Goal: Navigation & Orientation: Find specific page/section

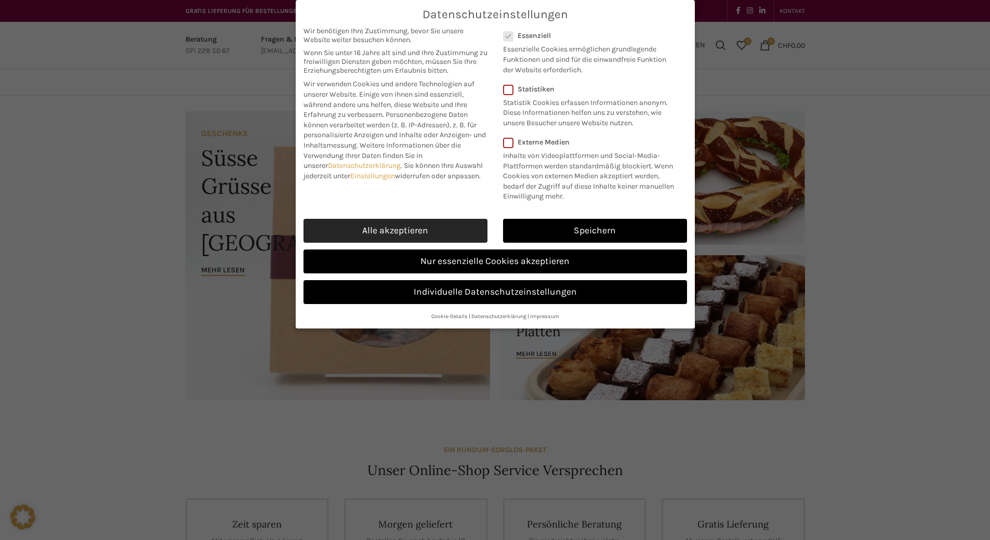
click at [435, 243] on link "Alle akzeptieren" at bounding box center [395, 231] width 184 height 24
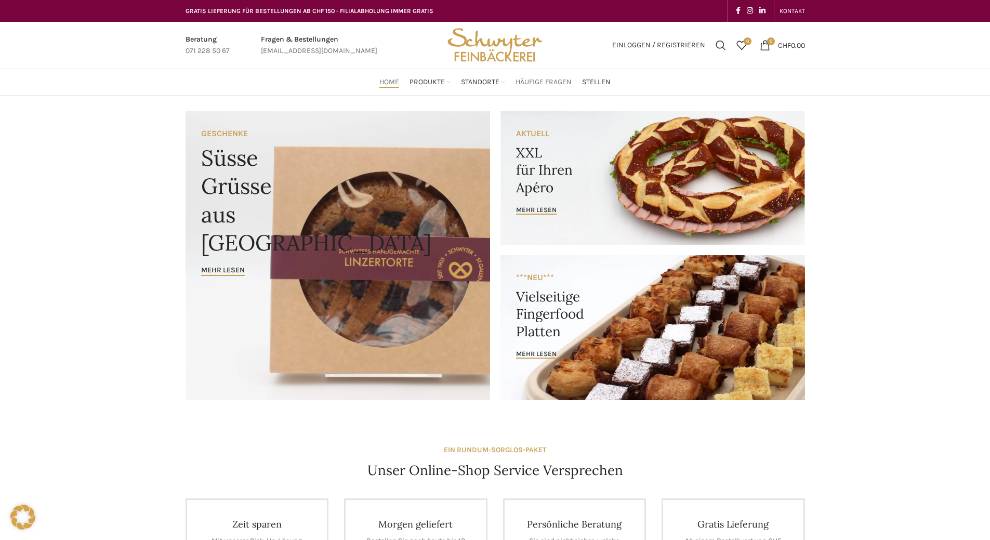
click at [542, 82] on span "Häufige Fragen" at bounding box center [544, 82] width 56 height 10
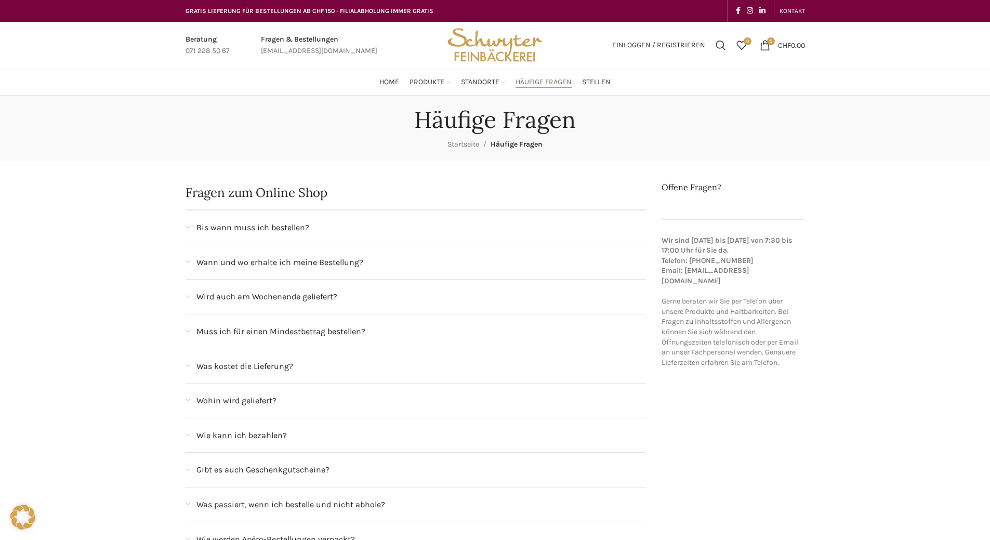
click at [490, 47] on img "Site logo" at bounding box center [495, 45] width 102 height 47
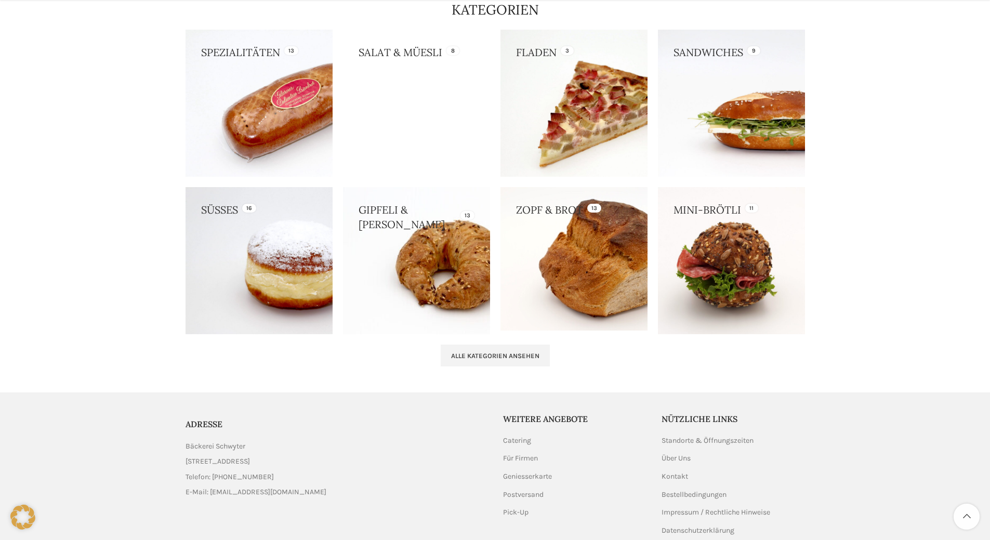
scroll to position [985, 0]
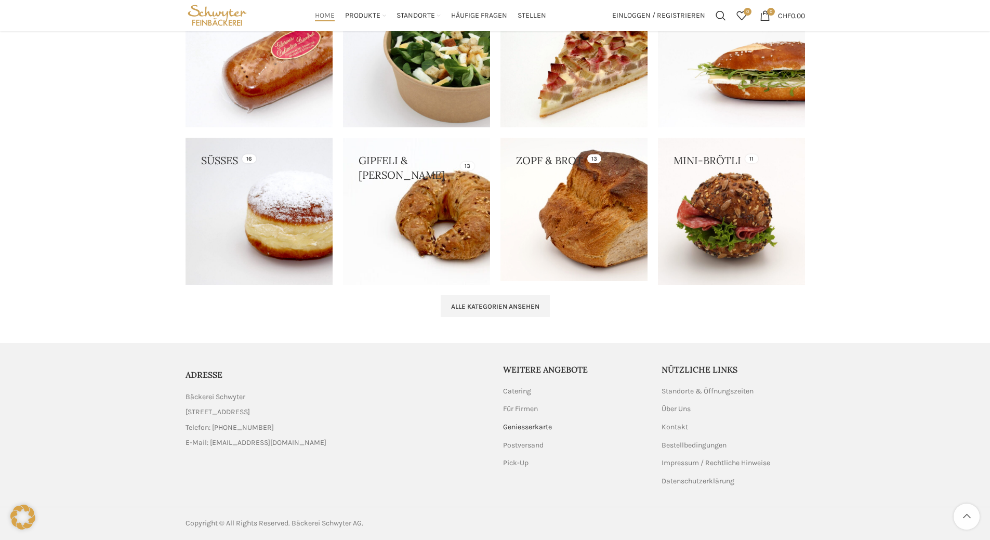
click at [524, 428] on link "Geniesserkarte" at bounding box center [528, 427] width 50 height 10
